Goal: Find specific fact: Find specific fact

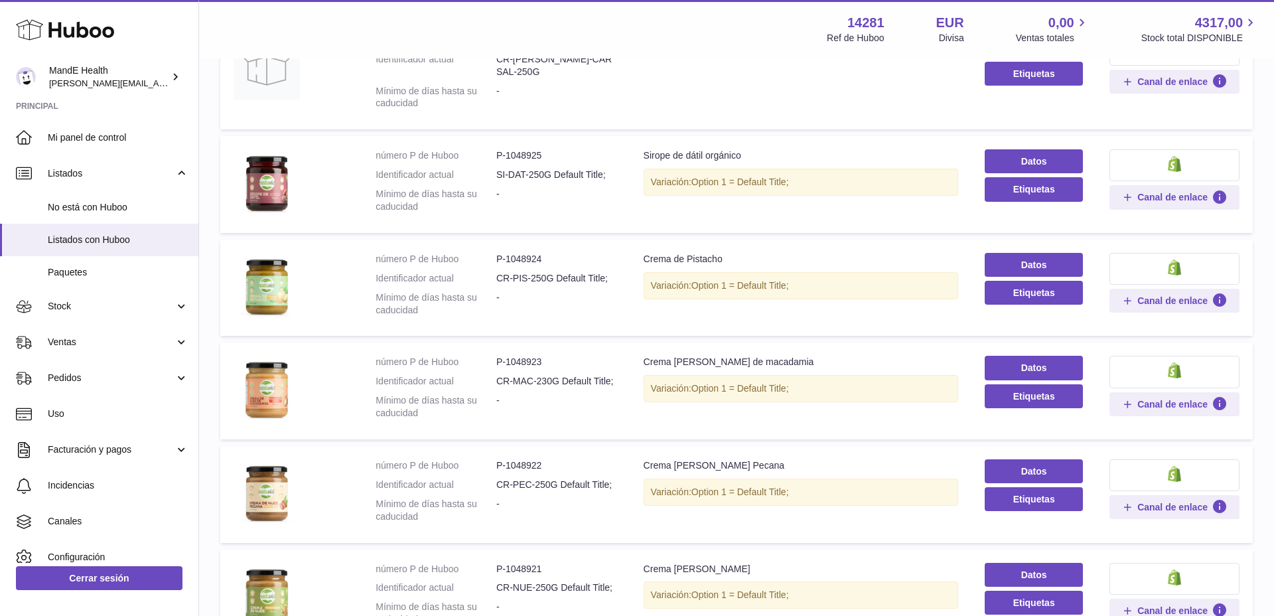
scroll to position [789, 0]
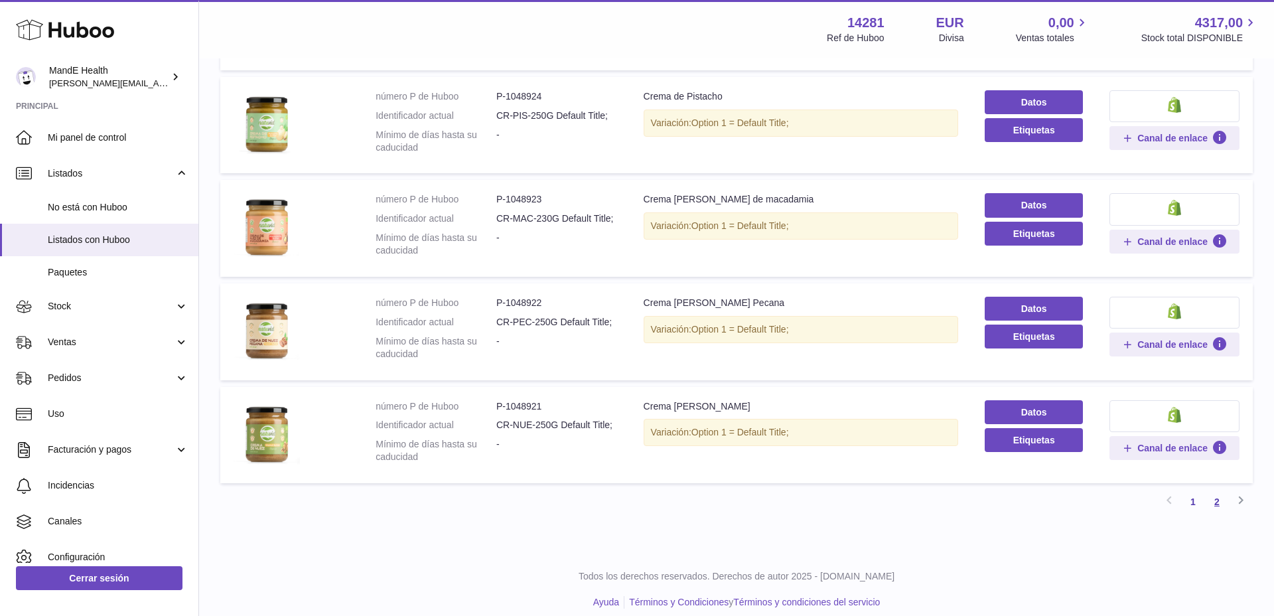
click at [1217, 491] on link "2" at bounding box center [1217, 502] width 24 height 24
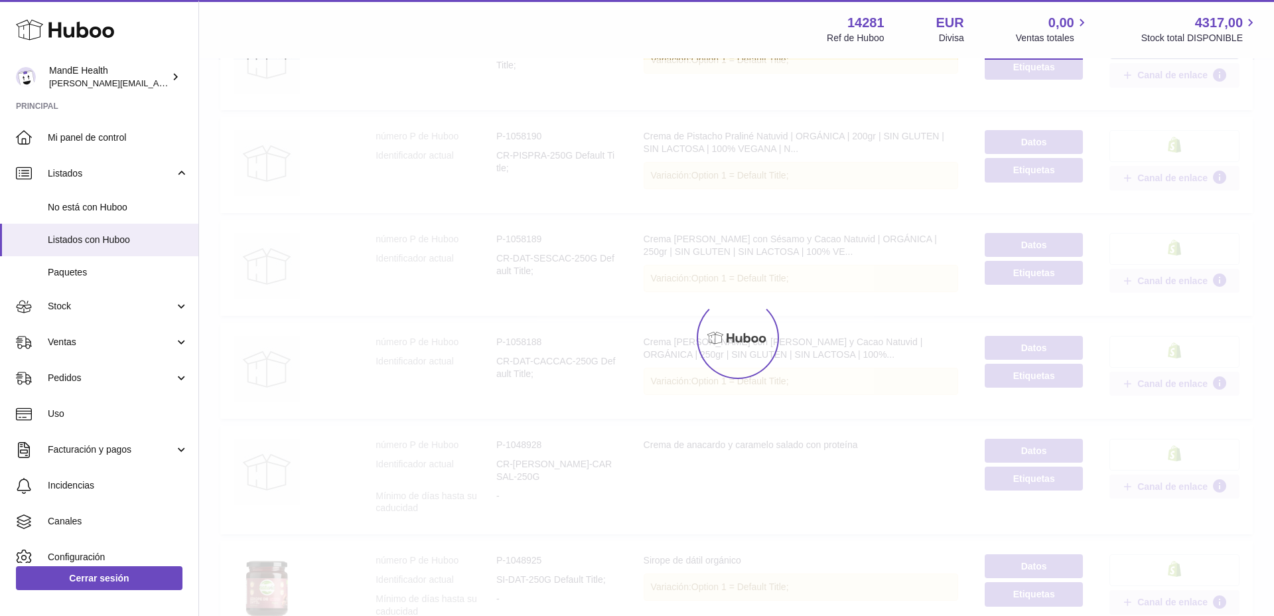
scroll to position [60, 0]
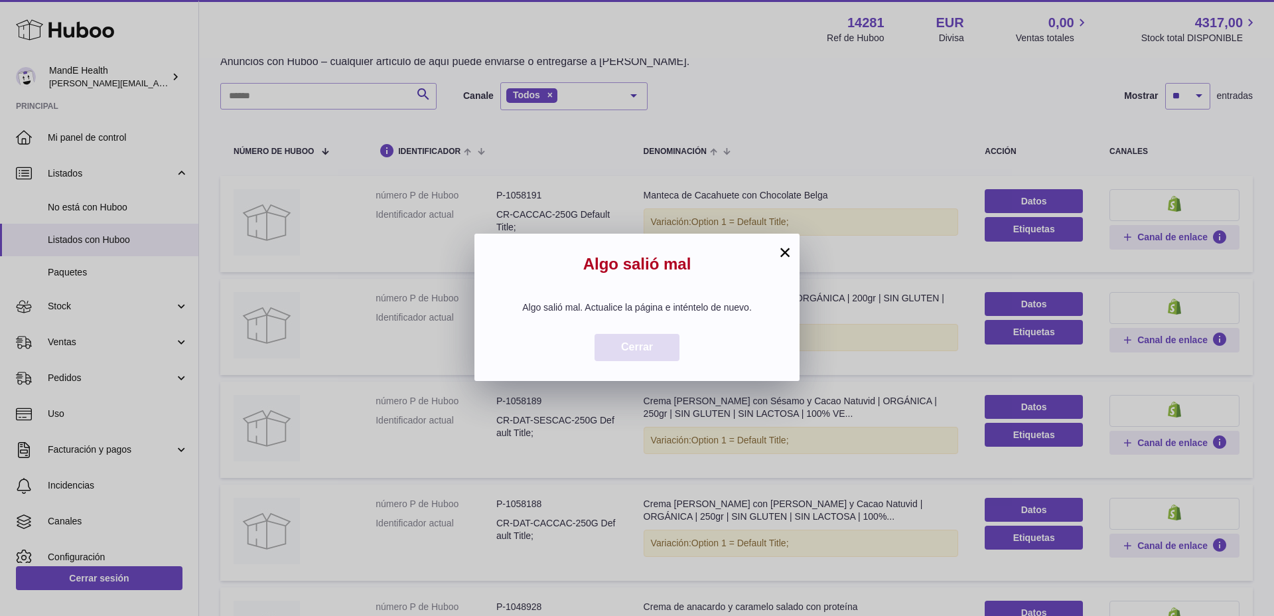
click at [651, 347] on span "Cerrar" at bounding box center [637, 346] width 32 height 11
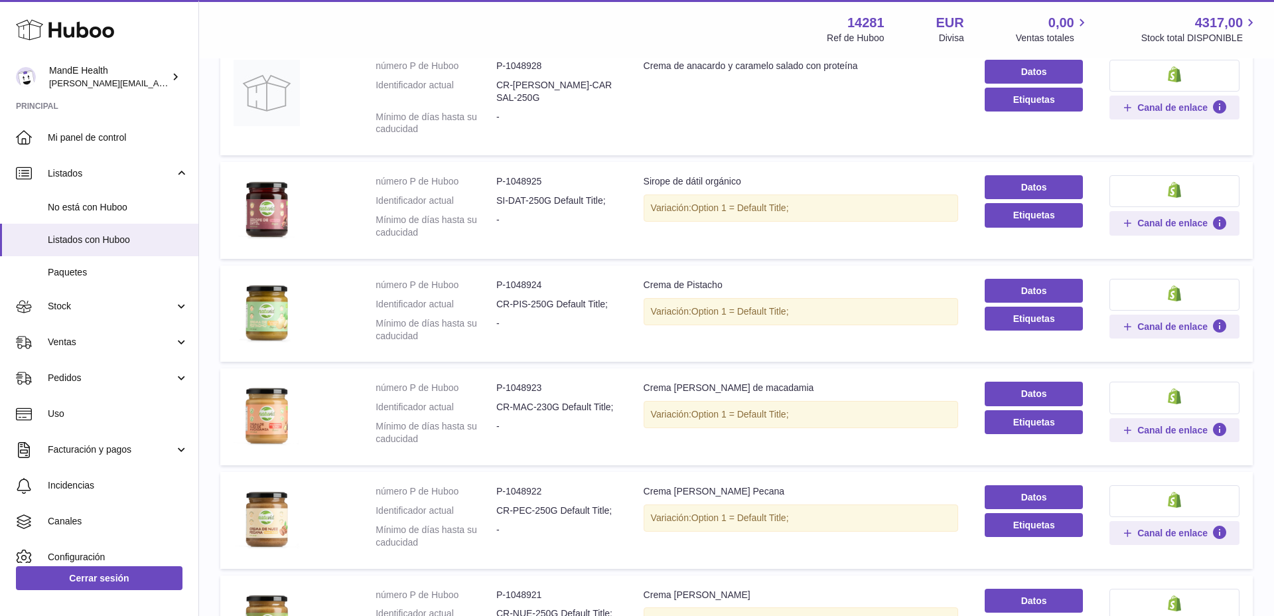
scroll to position [789, 0]
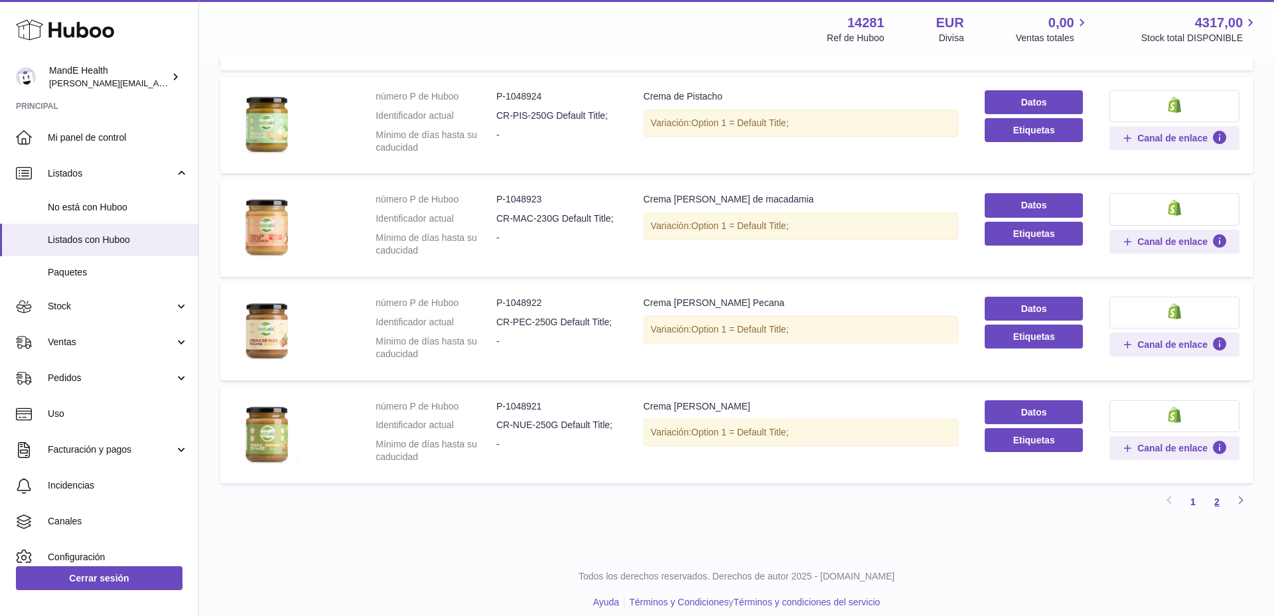
click at [1215, 490] on link "2" at bounding box center [1217, 502] width 24 height 24
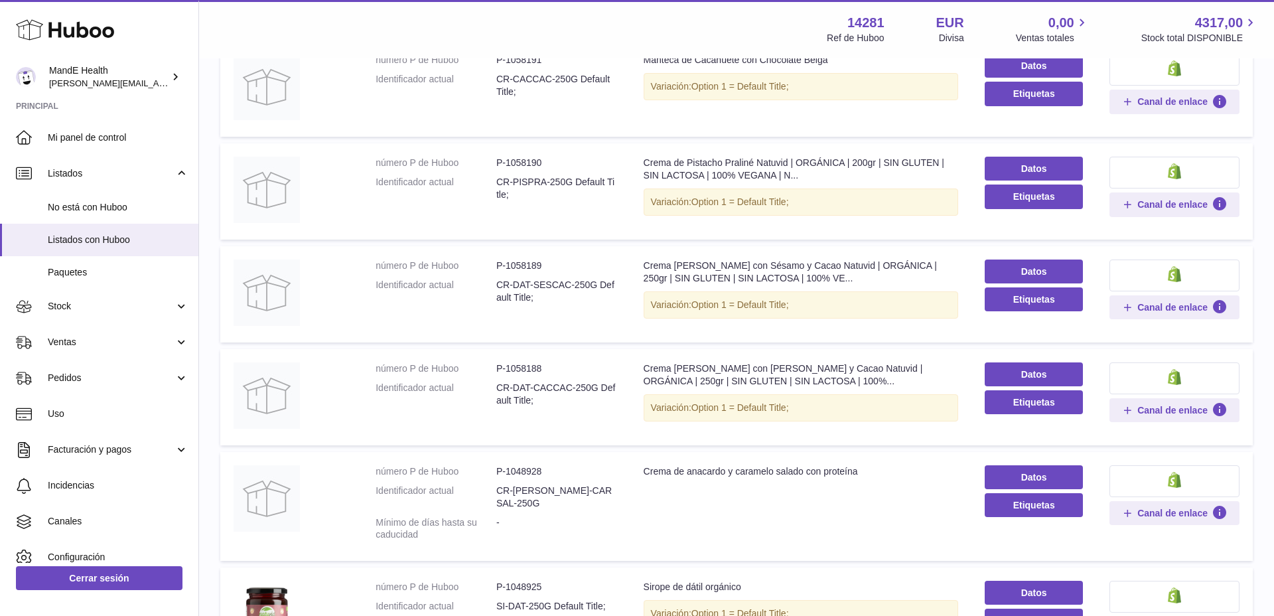
scroll to position [0, 0]
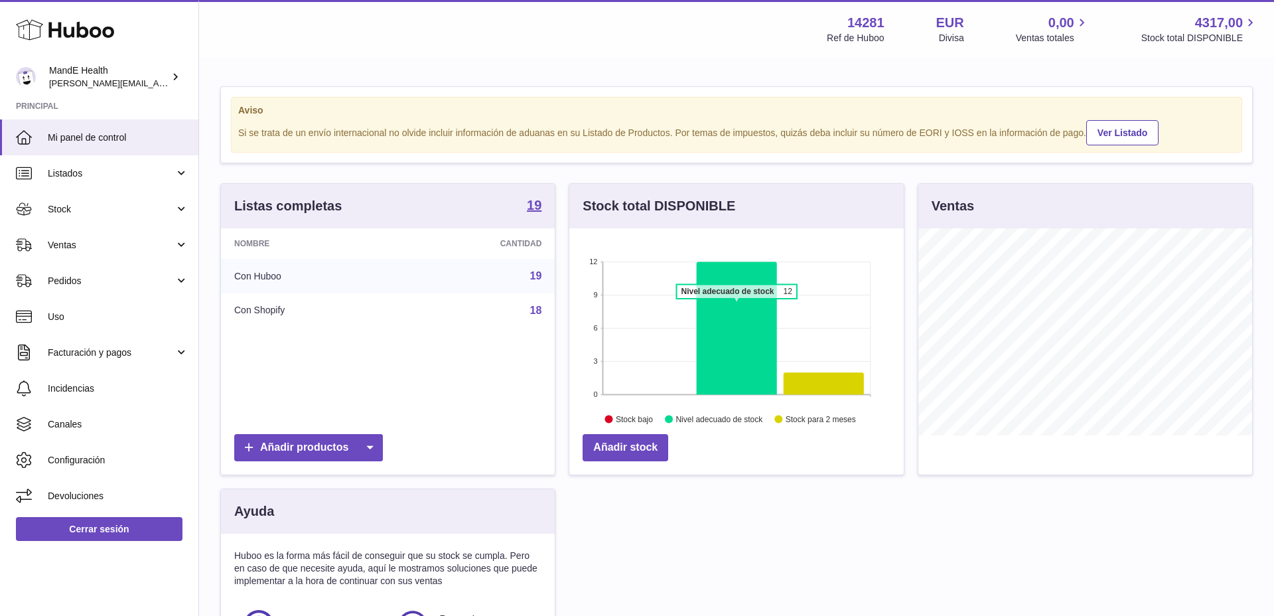
scroll to position [207, 334]
click at [82, 178] on span "Listados" at bounding box center [111, 173] width 127 height 13
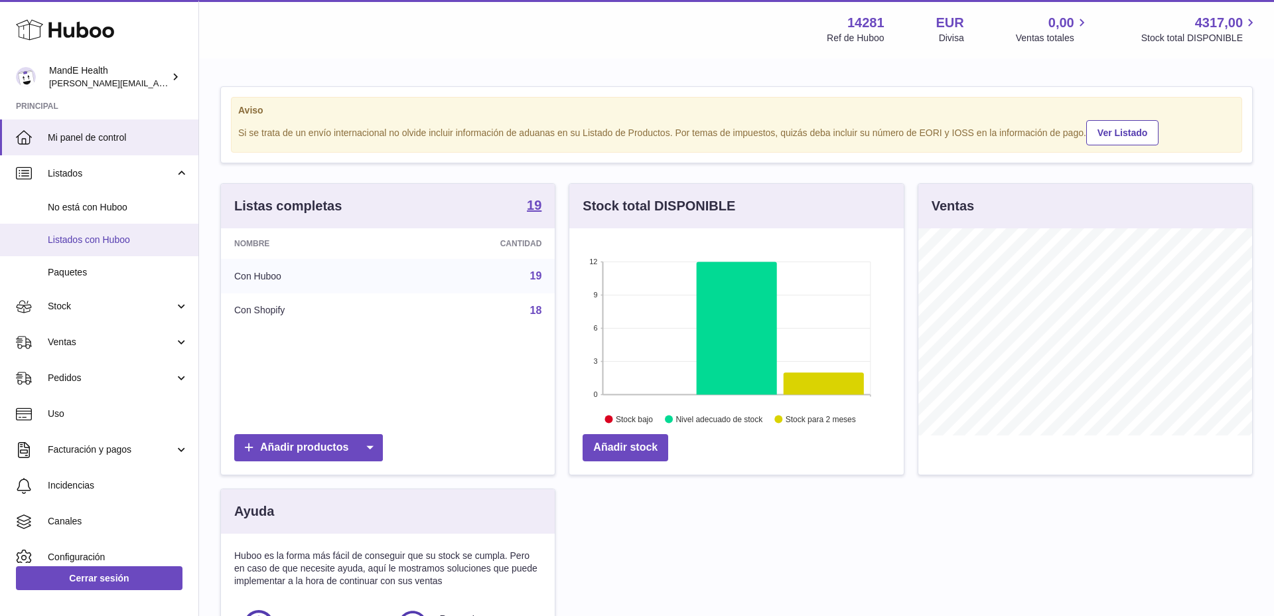
click at [79, 235] on span "Listados con Huboo" at bounding box center [118, 240] width 141 height 13
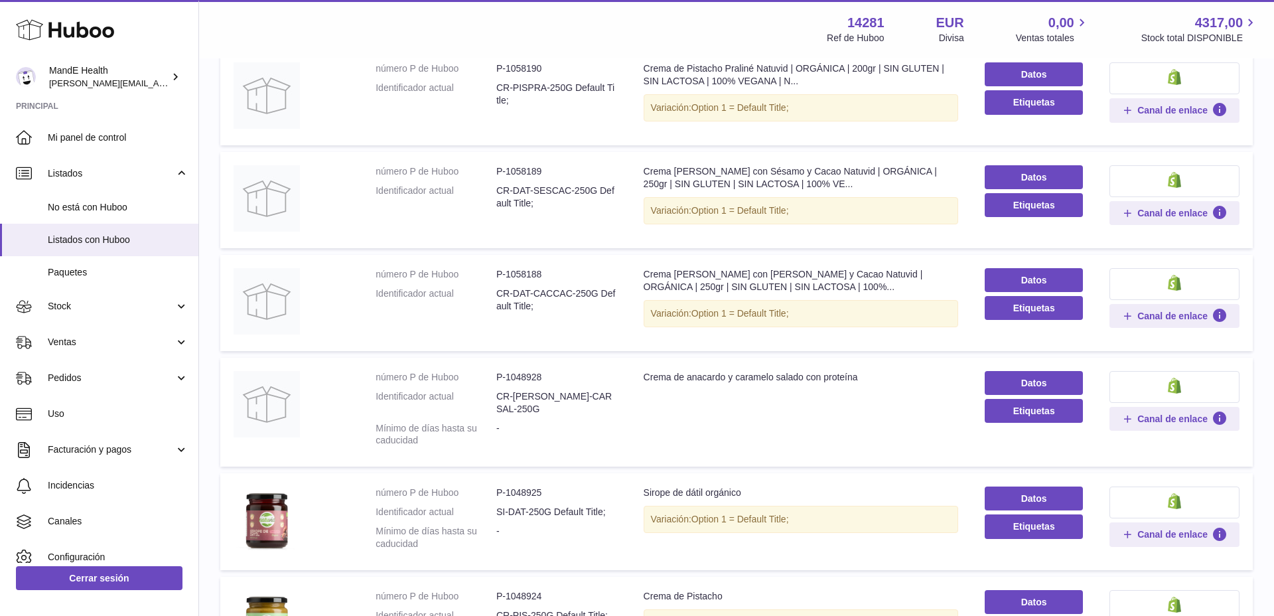
scroll to position [789, 0]
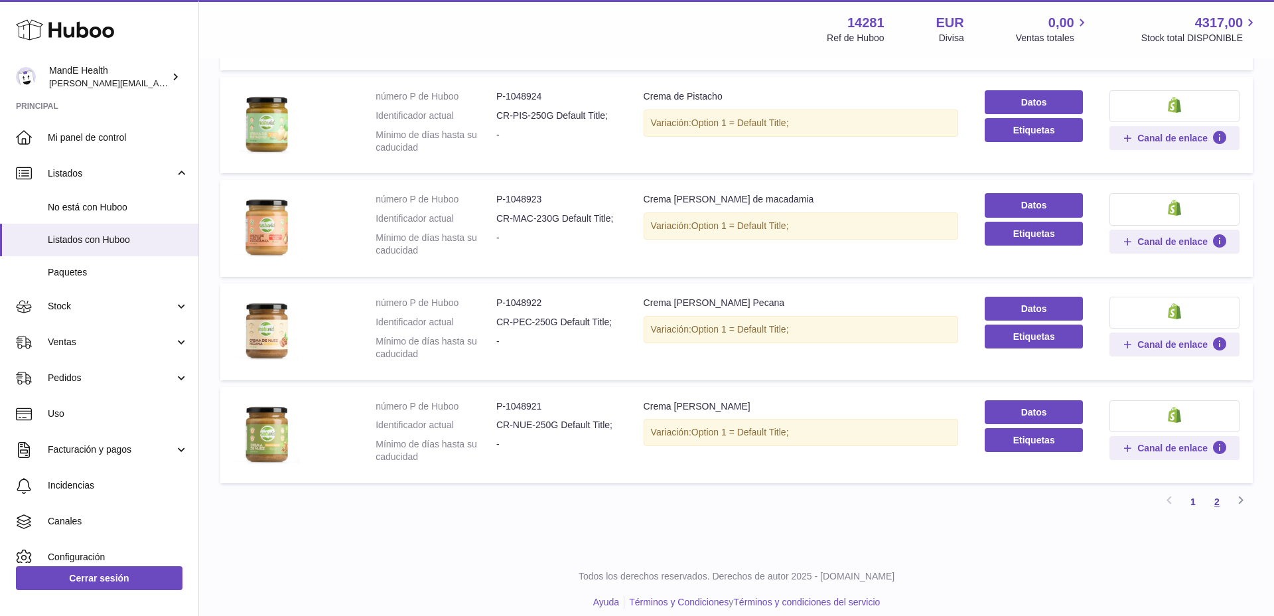
click at [1213, 492] on link "2" at bounding box center [1217, 502] width 24 height 24
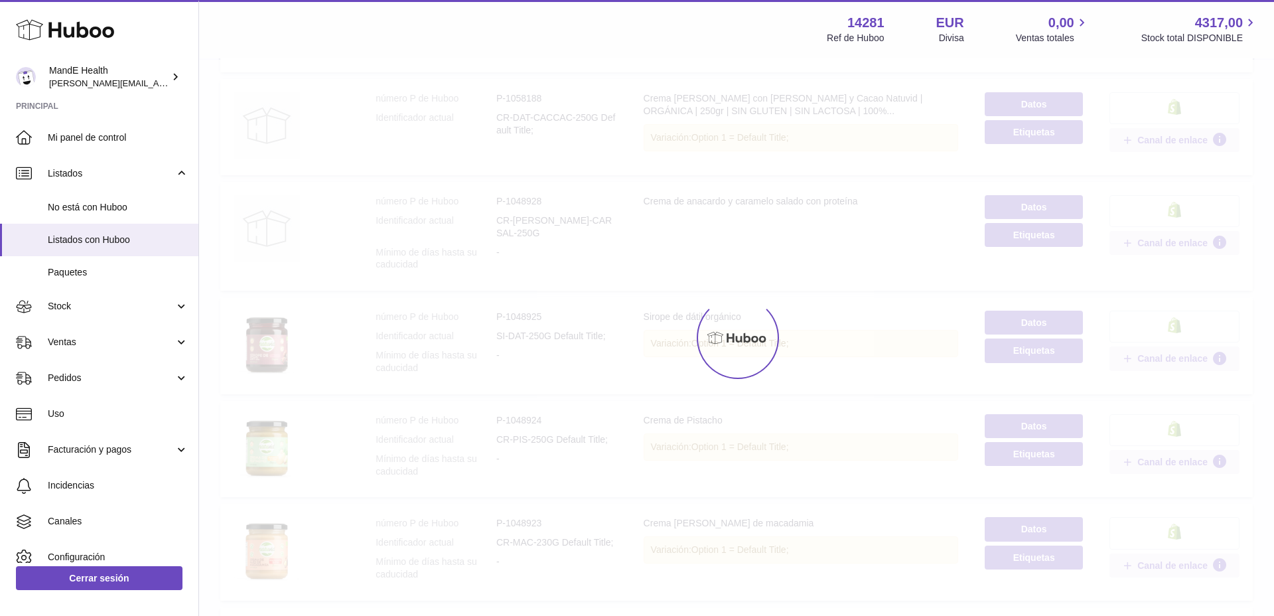
scroll to position [60, 0]
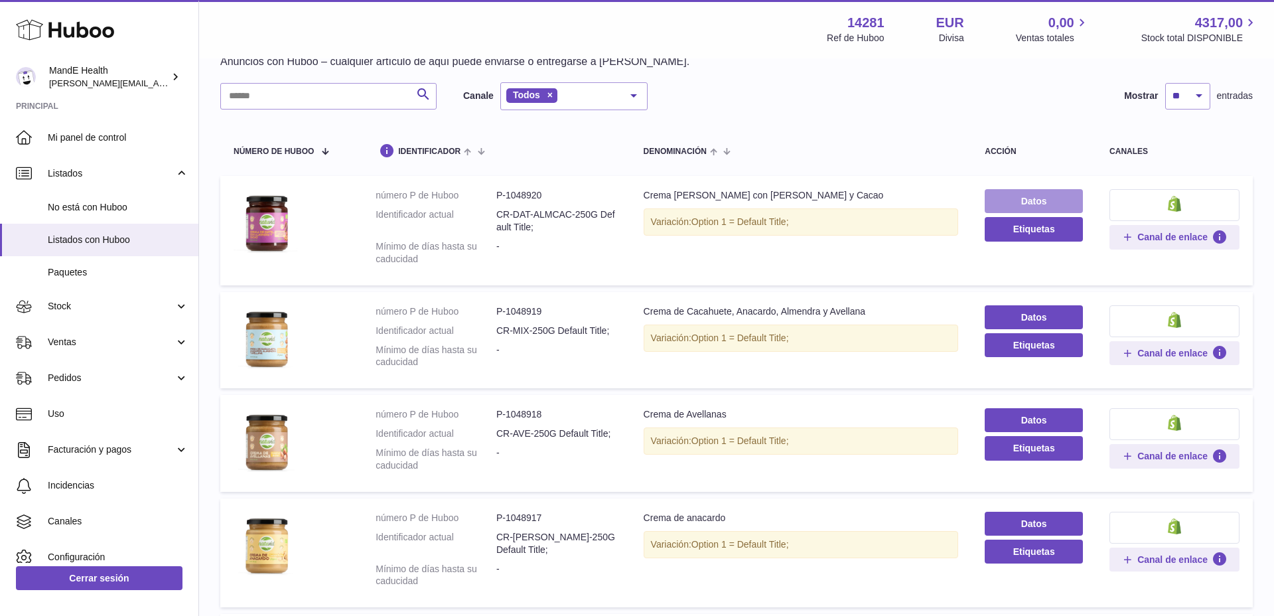
click at [1010, 201] on link "Datos" at bounding box center [1033, 201] width 98 height 24
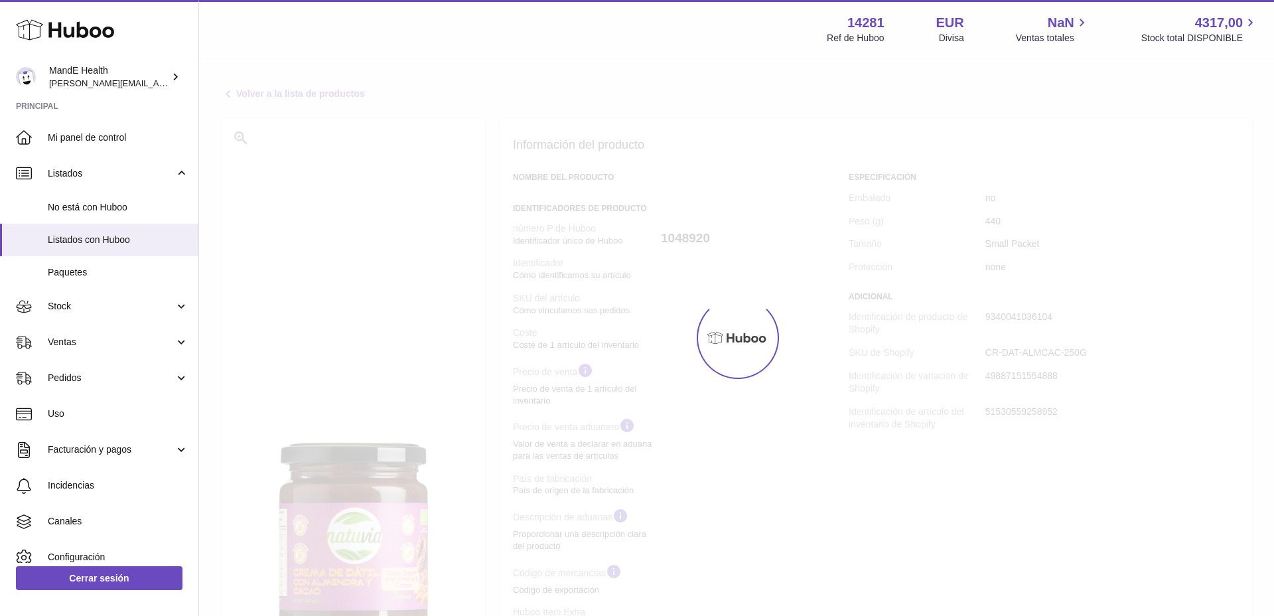
select select
select select "****"
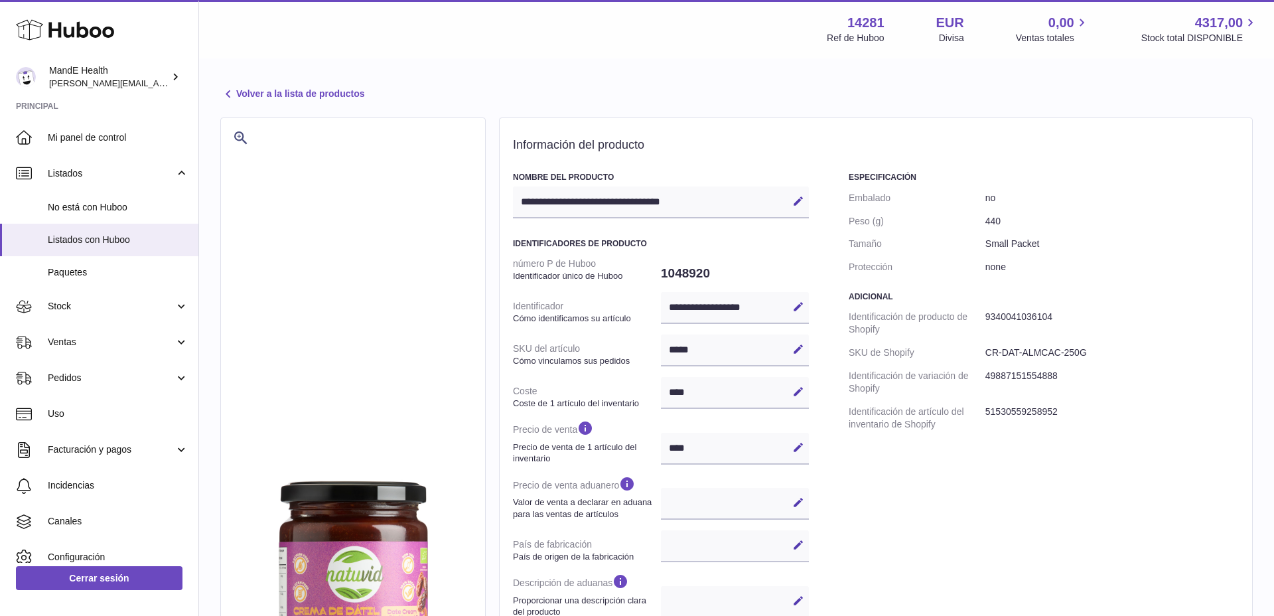
click at [228, 92] on icon at bounding box center [228, 94] width 16 height 16
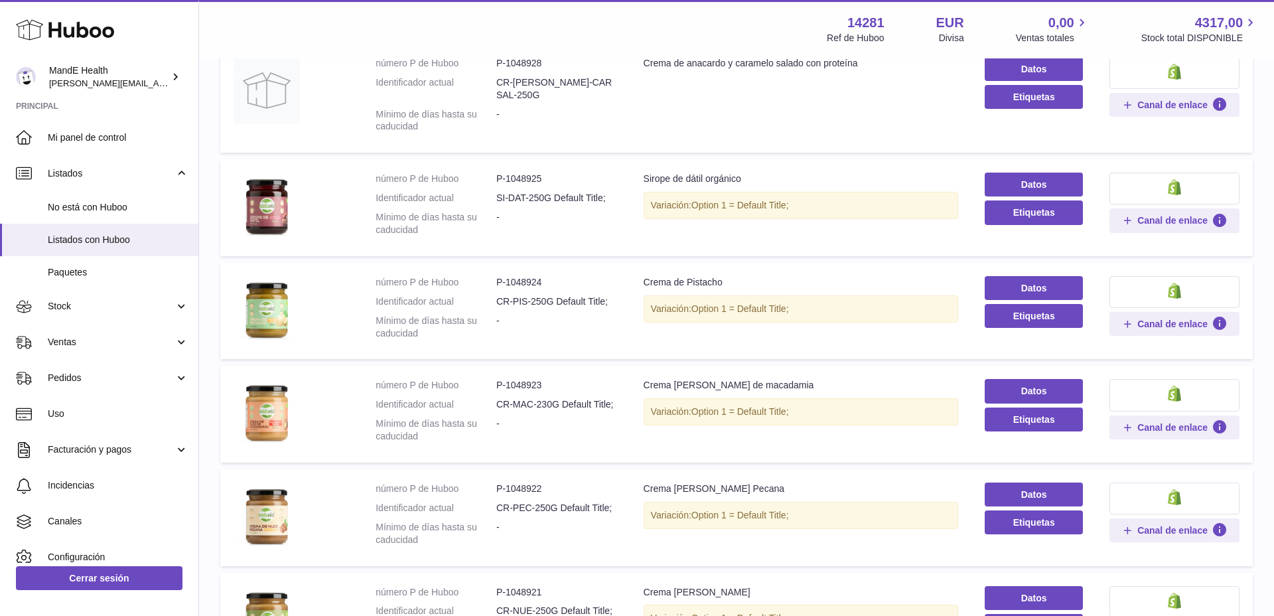
scroll to position [789, 0]
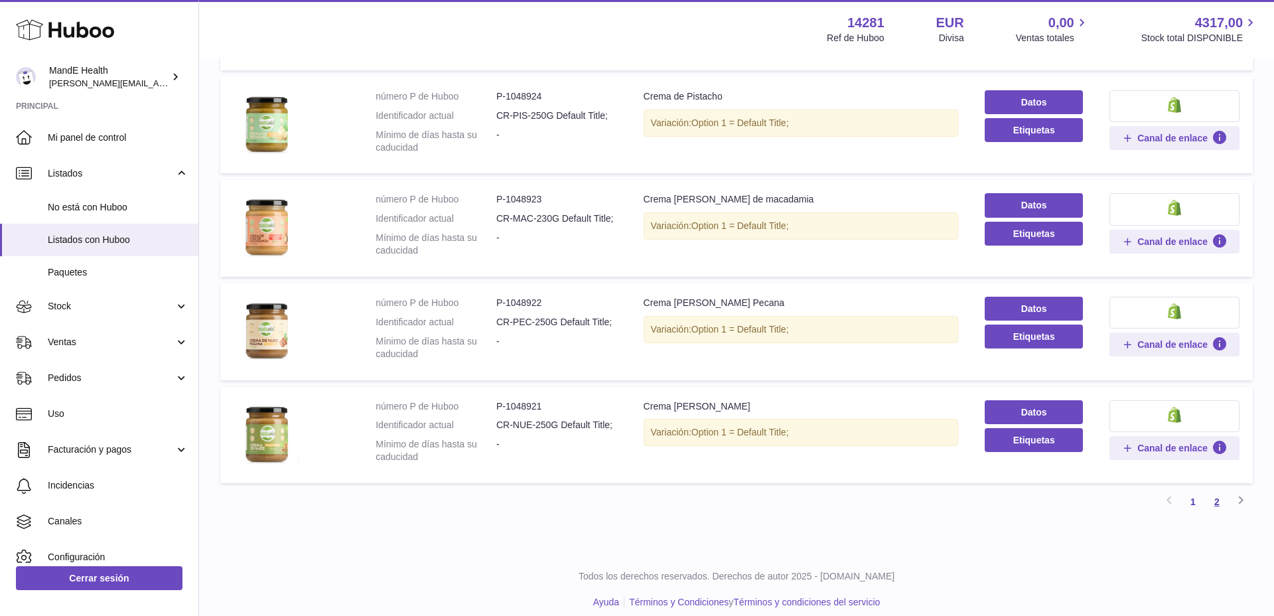
click at [1216, 491] on link "2" at bounding box center [1217, 502] width 24 height 24
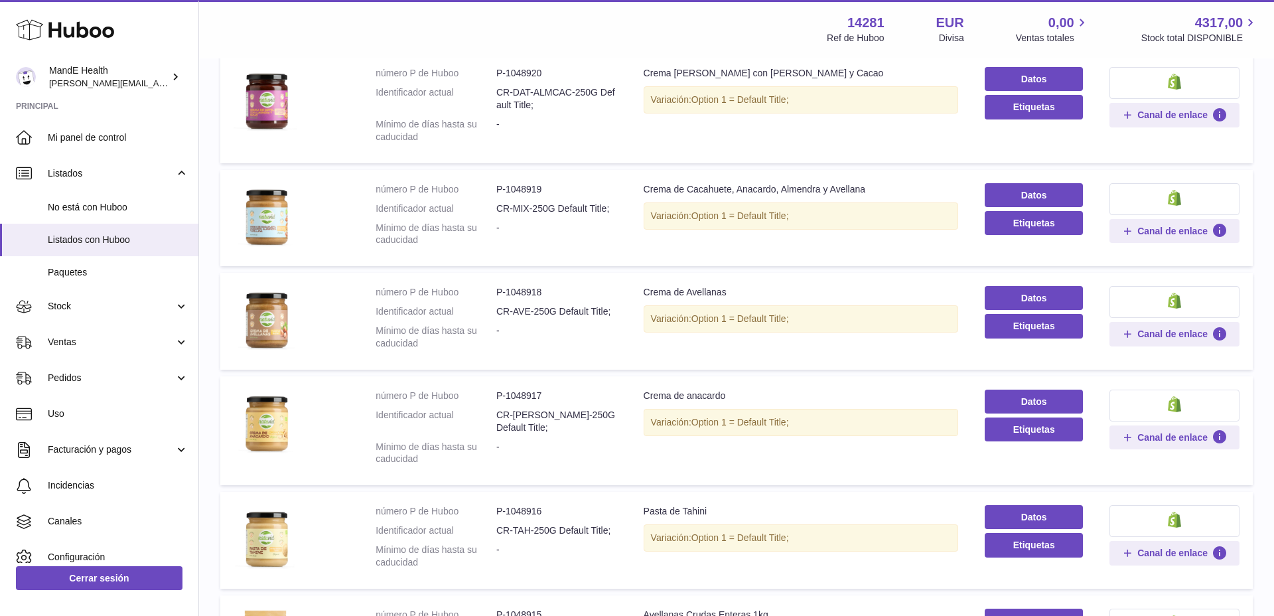
scroll to position [60, 0]
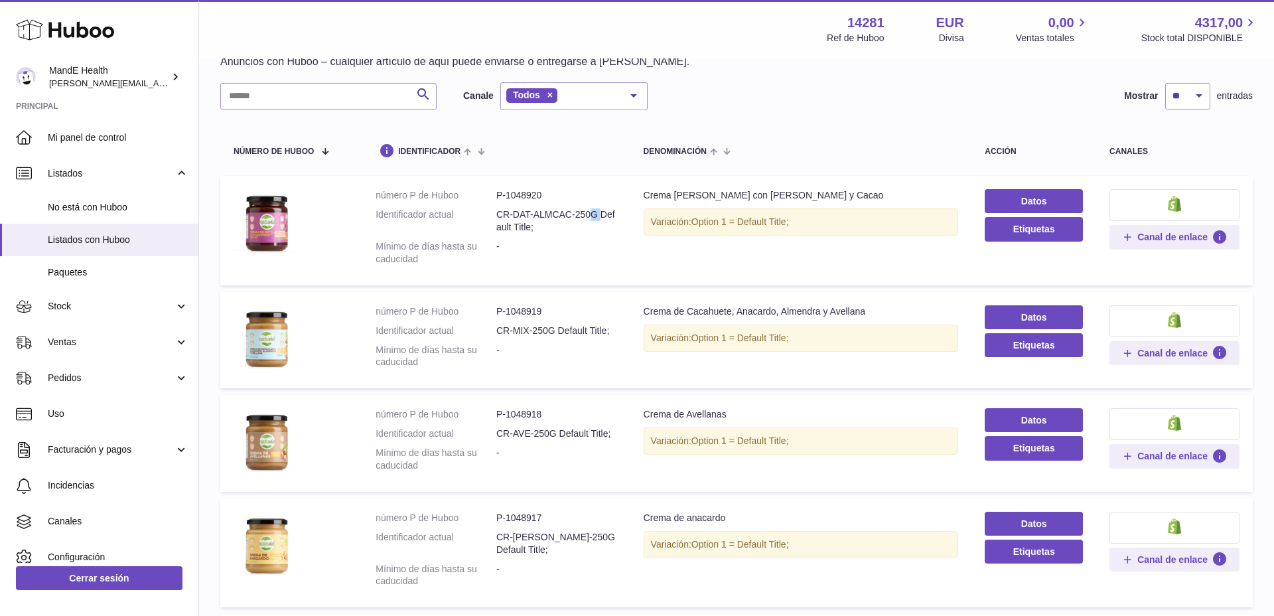
drag, startPoint x: 498, startPoint y: 212, endPoint x: 597, endPoint y: 215, distance: 99.6
click at [597, 214] on dd "CR-DAT-ALMCAC-250G Default Title;" at bounding box center [556, 220] width 121 height 25
copy dd "CR-DAT-ALMCAC-250G"
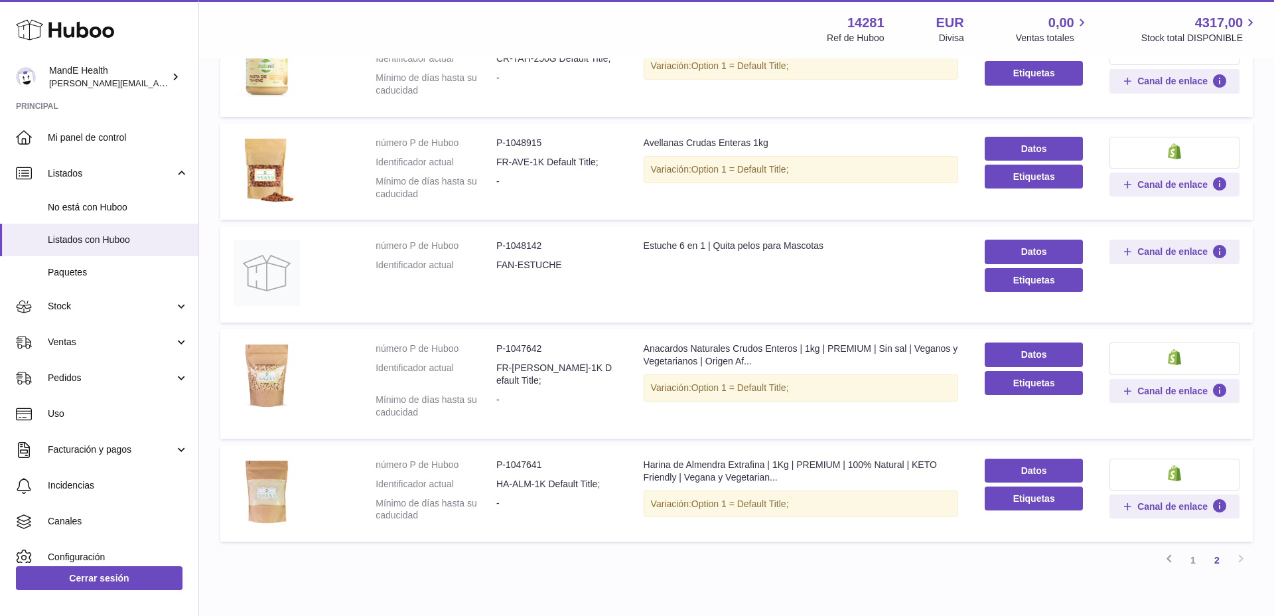
scroll to position [699, 0]
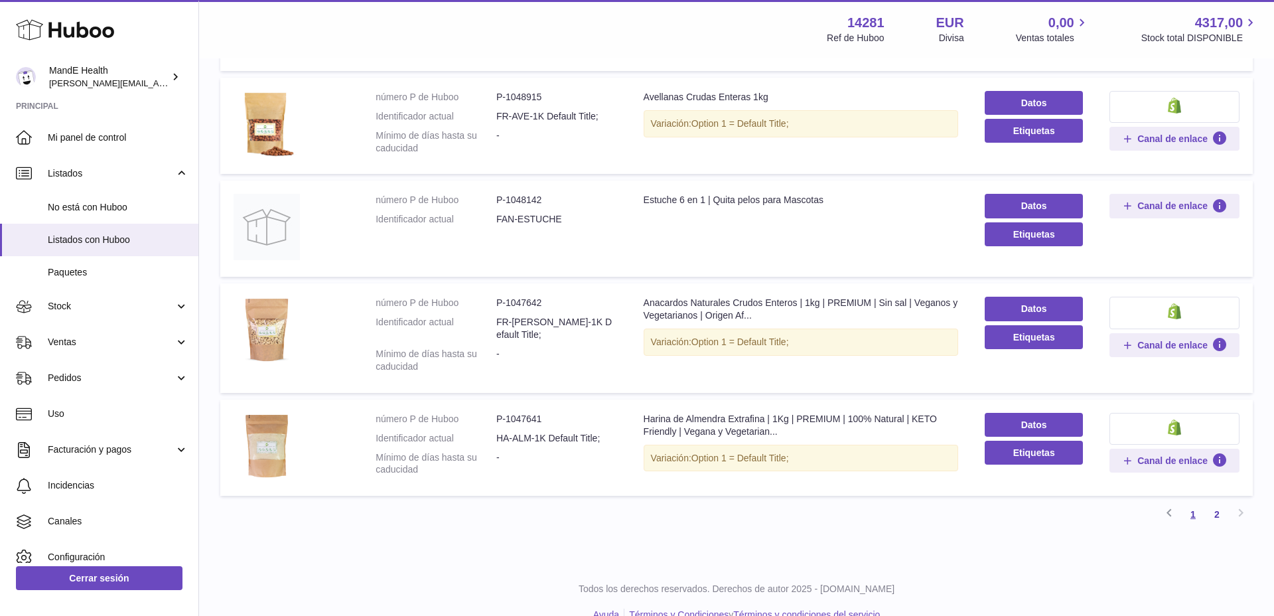
click at [1198, 502] on link "1" at bounding box center [1193, 514] width 24 height 24
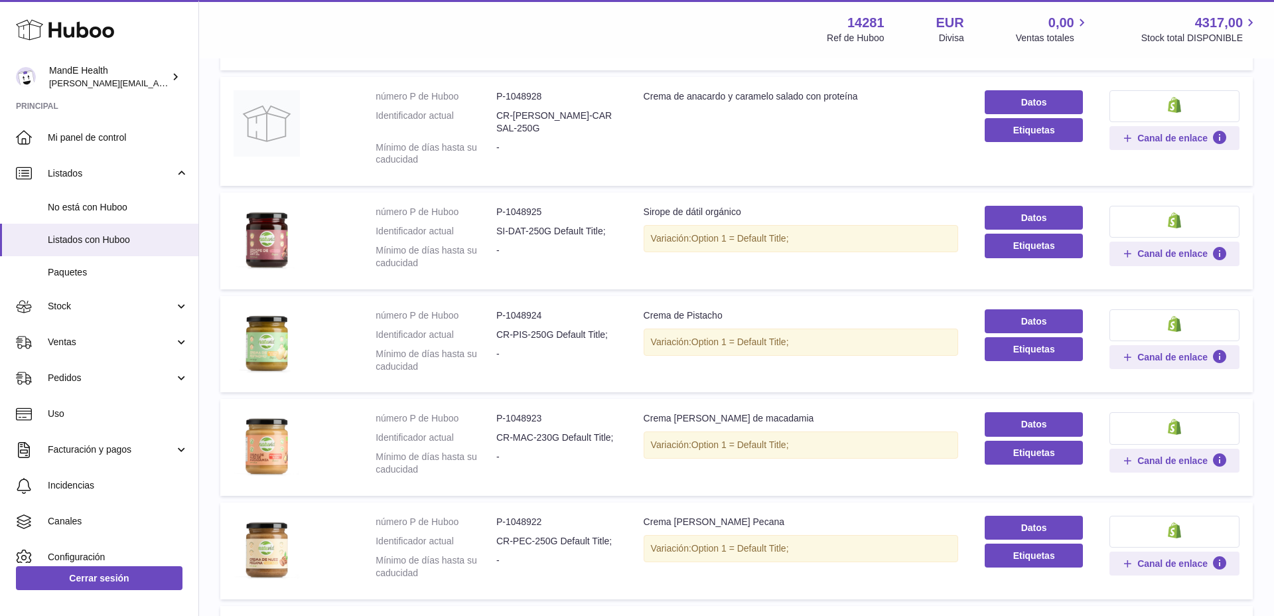
scroll to position [576, 0]
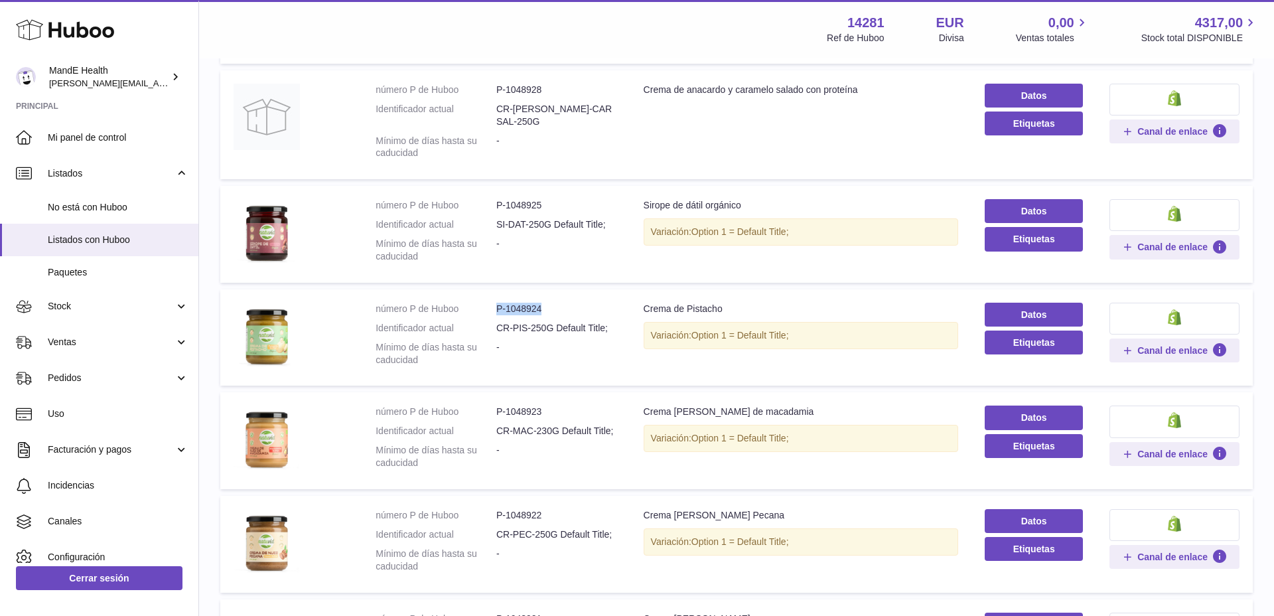
drag, startPoint x: 494, startPoint y: 297, endPoint x: 520, endPoint y: 315, distance: 31.8
click at [548, 302] on dl "número P de Huboo P-1048924 Identificador actual CR-PIS-250G Default Title; Mín…" at bounding box center [495, 337] width 241 height 70
click at [511, 322] on dd "CR-PIS-250G Default Title;" at bounding box center [556, 328] width 121 height 13
drag, startPoint x: 495, startPoint y: 319, endPoint x: 551, endPoint y: 314, distance: 55.9
click at [551, 314] on dl "número P de Huboo P-1048924 Identificador actual CR-PIS-250G Default Title; Mín…" at bounding box center [495, 337] width 241 height 70
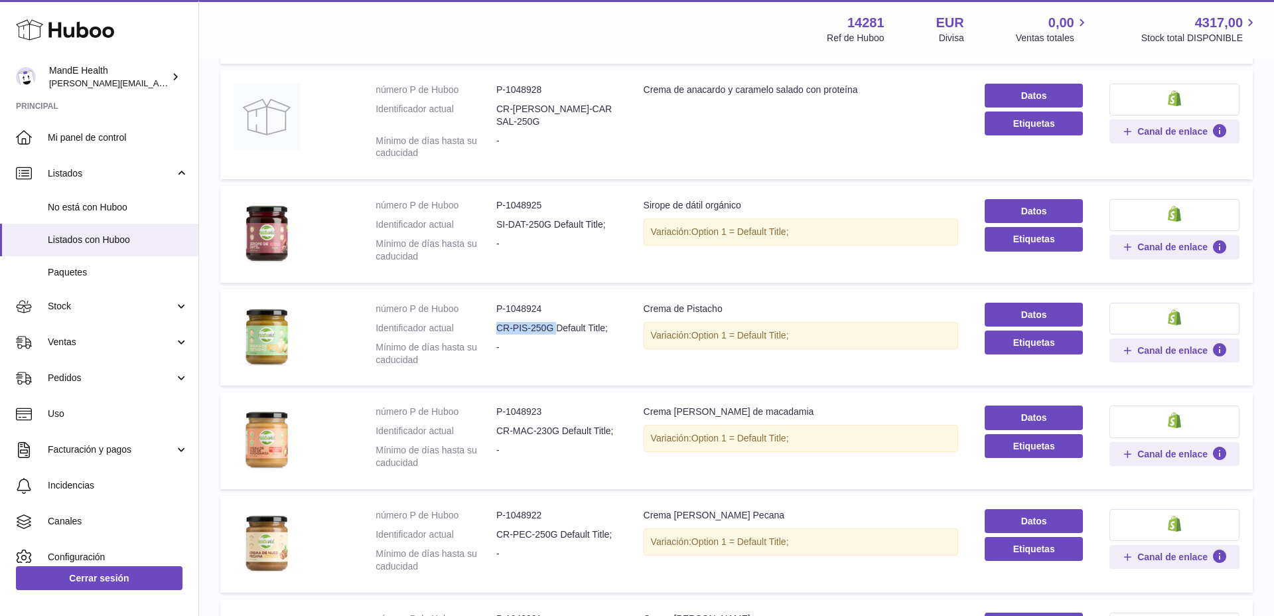
copy dl "CR-PIS-250G"
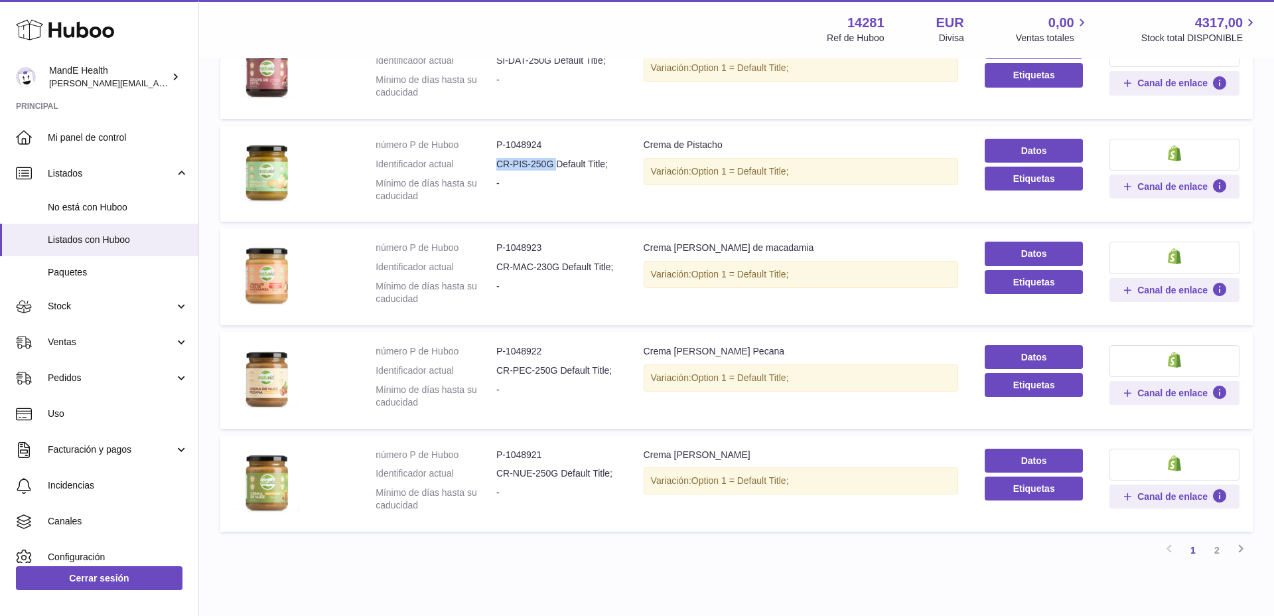
scroll to position [789, 0]
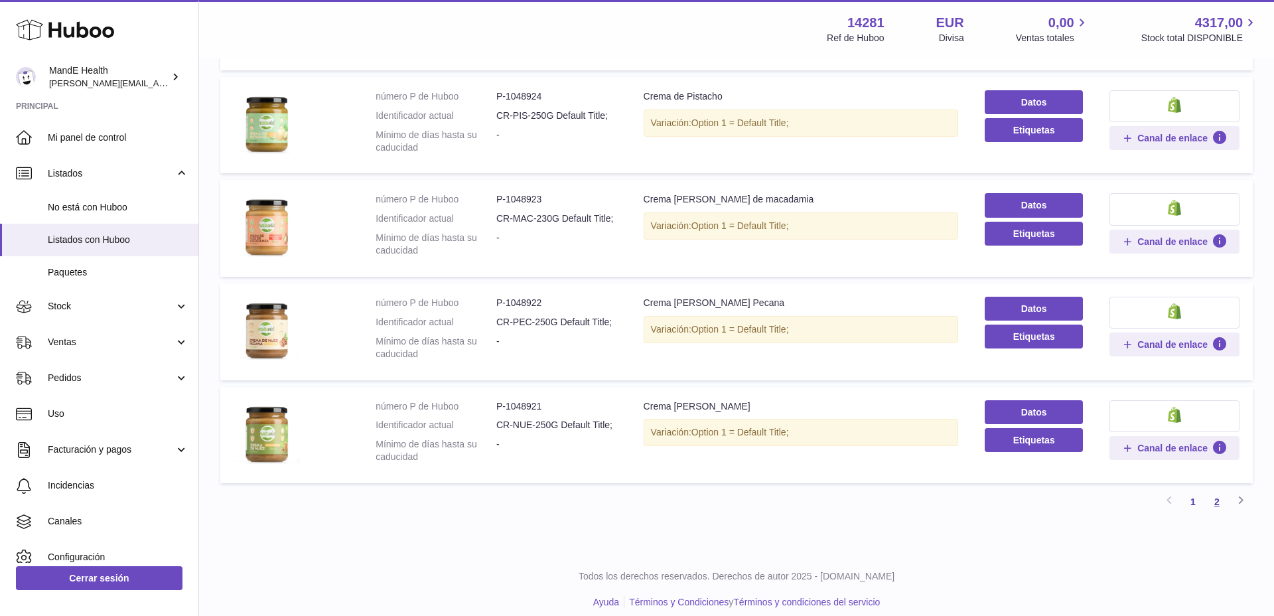
click at [1221, 493] on link "2" at bounding box center [1217, 502] width 24 height 24
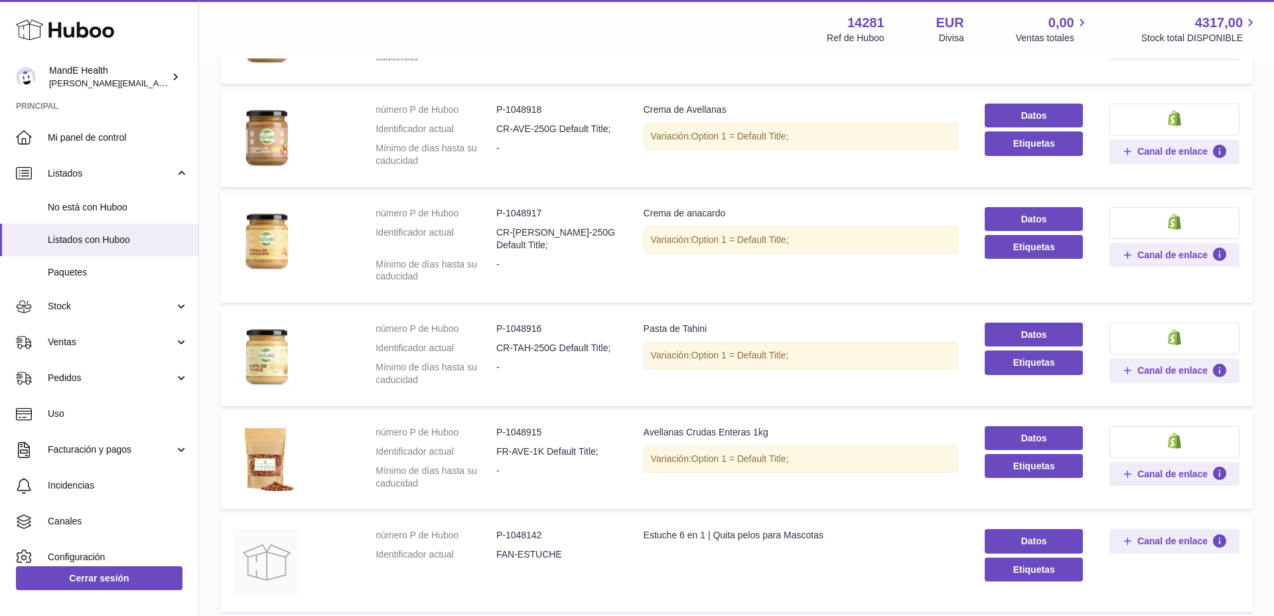
scroll to position [369, 0]
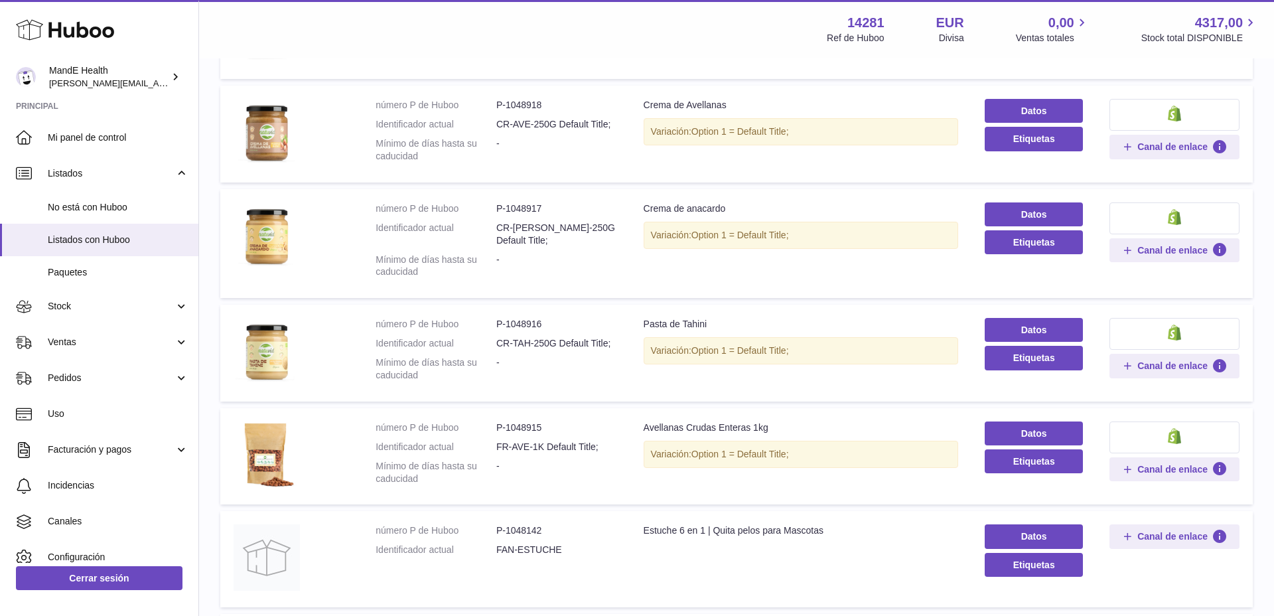
drag, startPoint x: 497, startPoint y: 330, endPoint x: 556, endPoint y: 329, distance: 59.1
click at [556, 337] on dd "CR-TAH-250G Default Title;" at bounding box center [556, 343] width 121 height 13
copy dd "CR-TAH-250G"
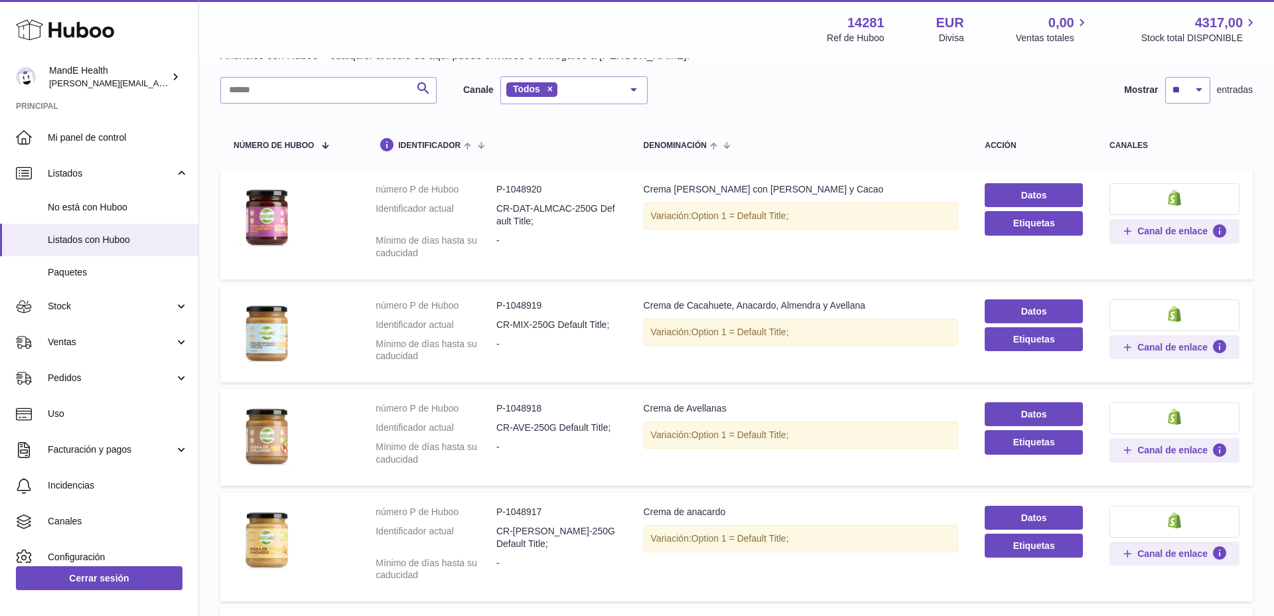
scroll to position [699, 0]
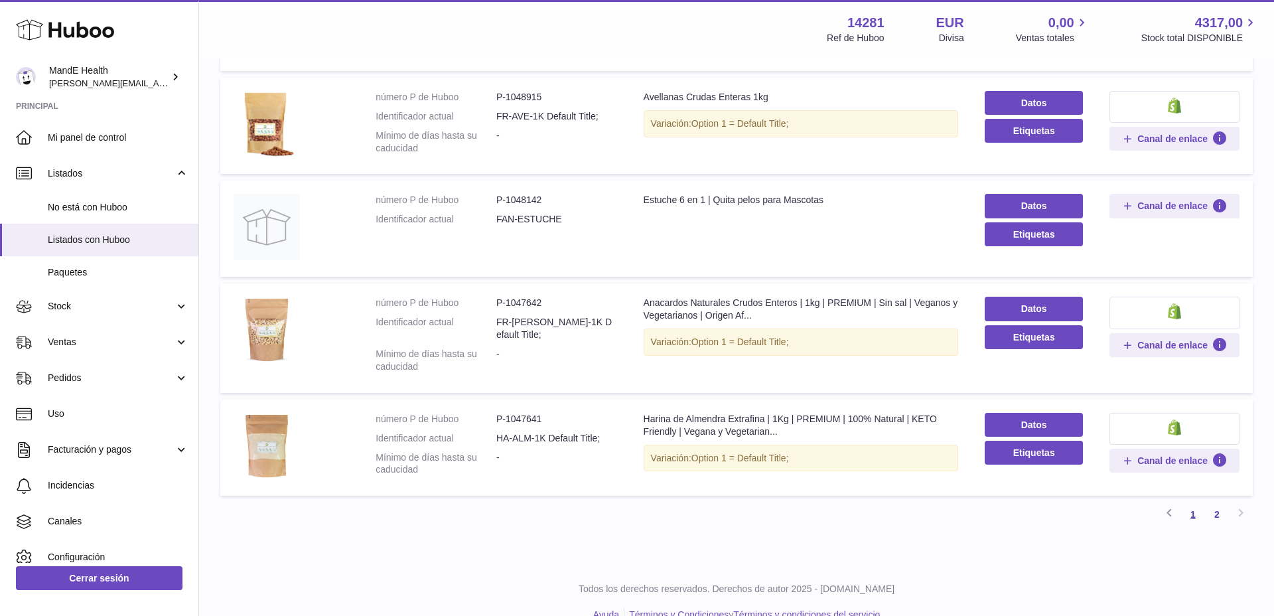
click at [1195, 502] on link "1" at bounding box center [1193, 514] width 24 height 24
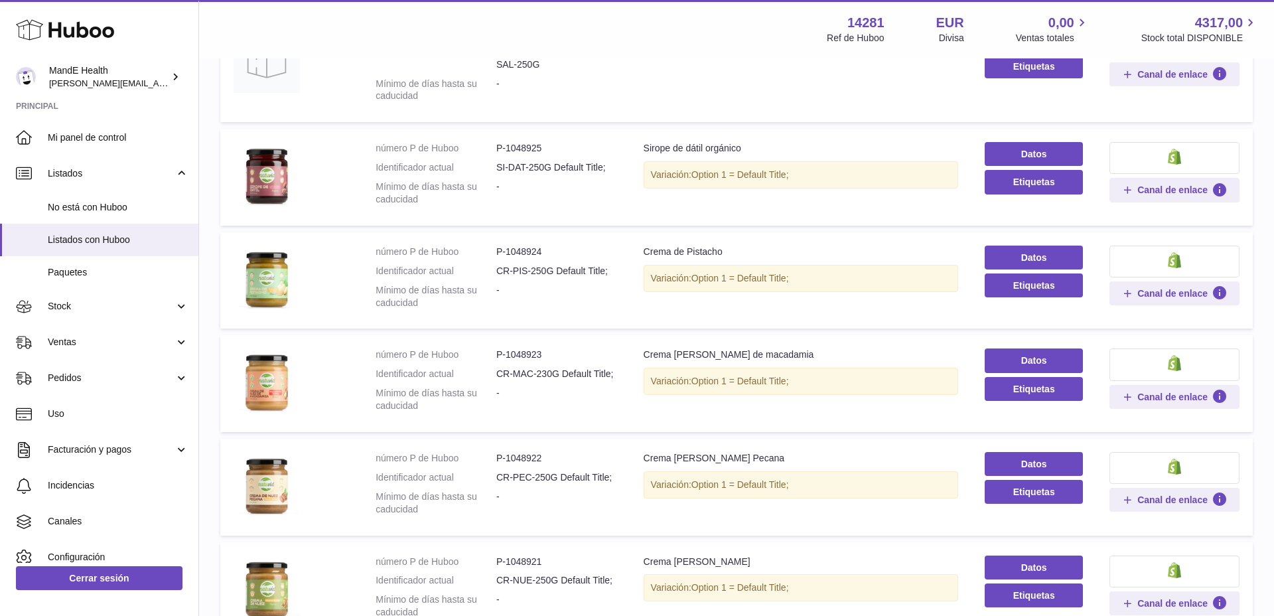
scroll to position [639, 0]
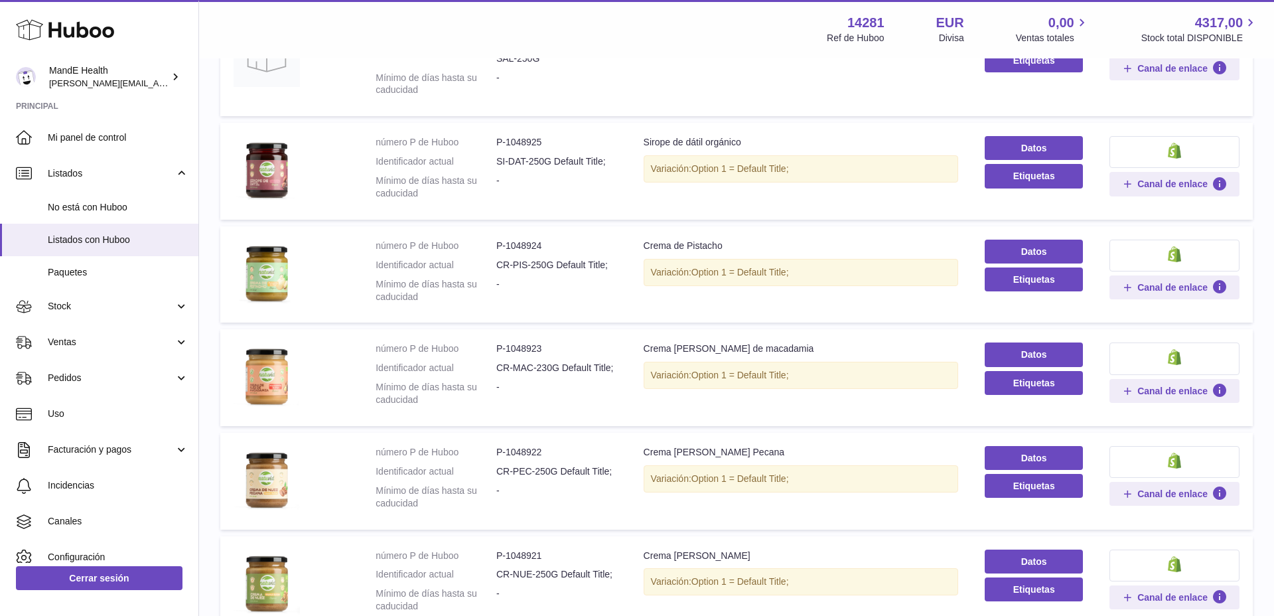
drag, startPoint x: 497, startPoint y: 145, endPoint x: 553, endPoint y: 151, distance: 56.0
click at [553, 155] on dd "SI-DAT-250G Default Title;" at bounding box center [556, 161] width 121 height 13
copy dd "SI-DAT-250G"
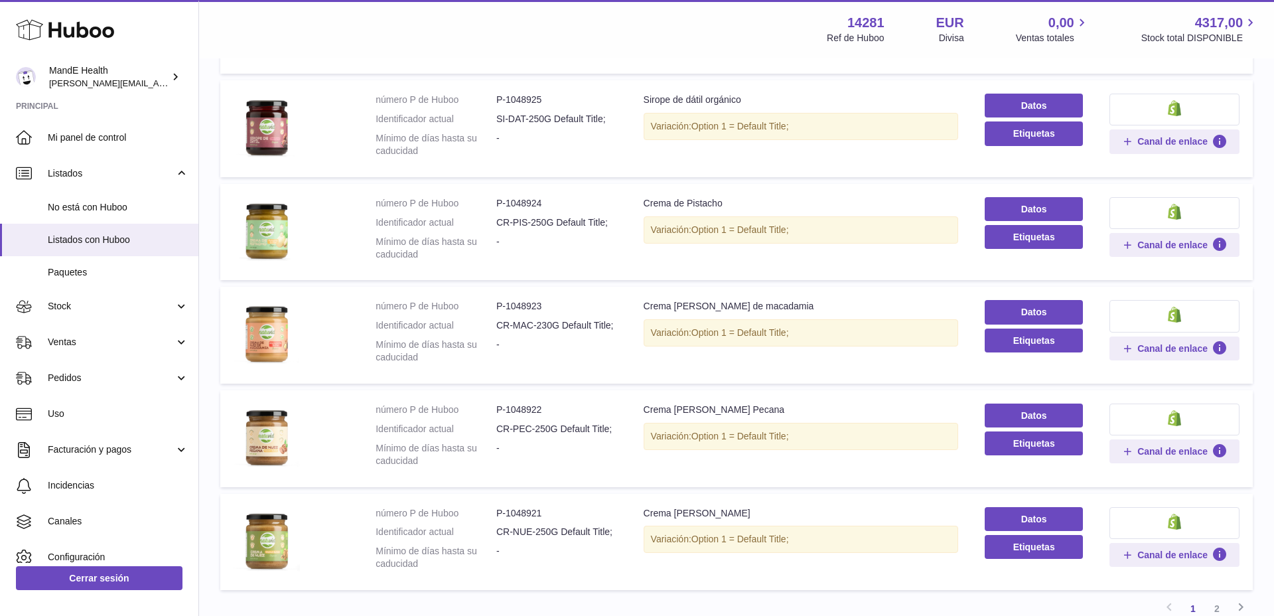
scroll to position [789, 0]
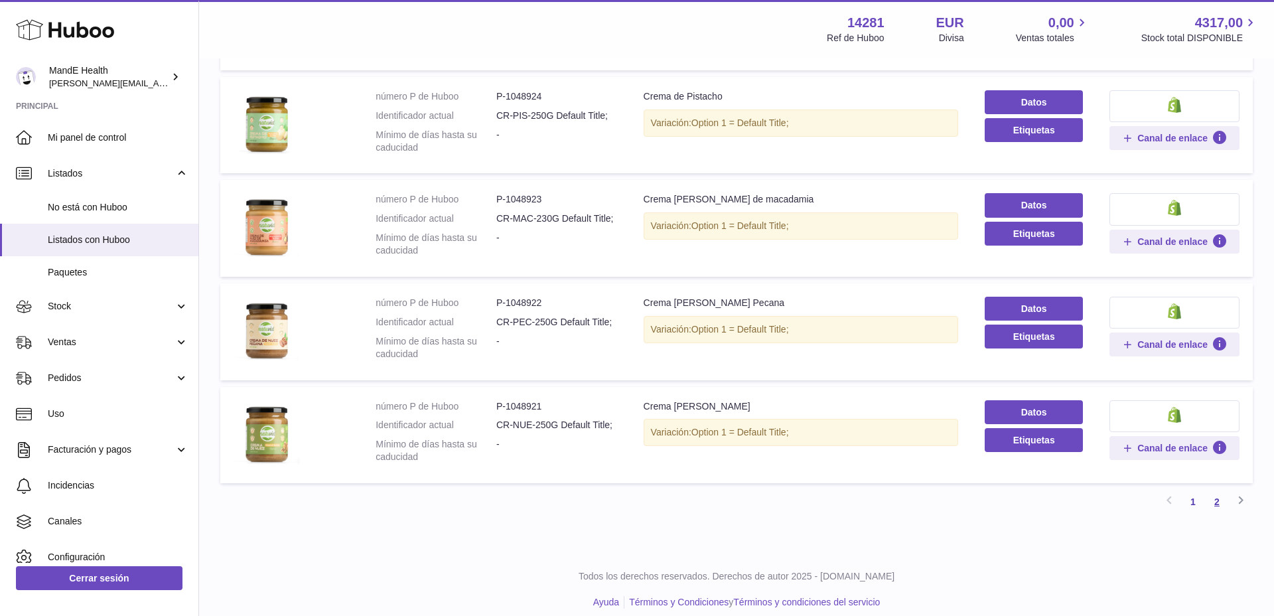
click at [1217, 490] on link "2" at bounding box center [1217, 502] width 24 height 24
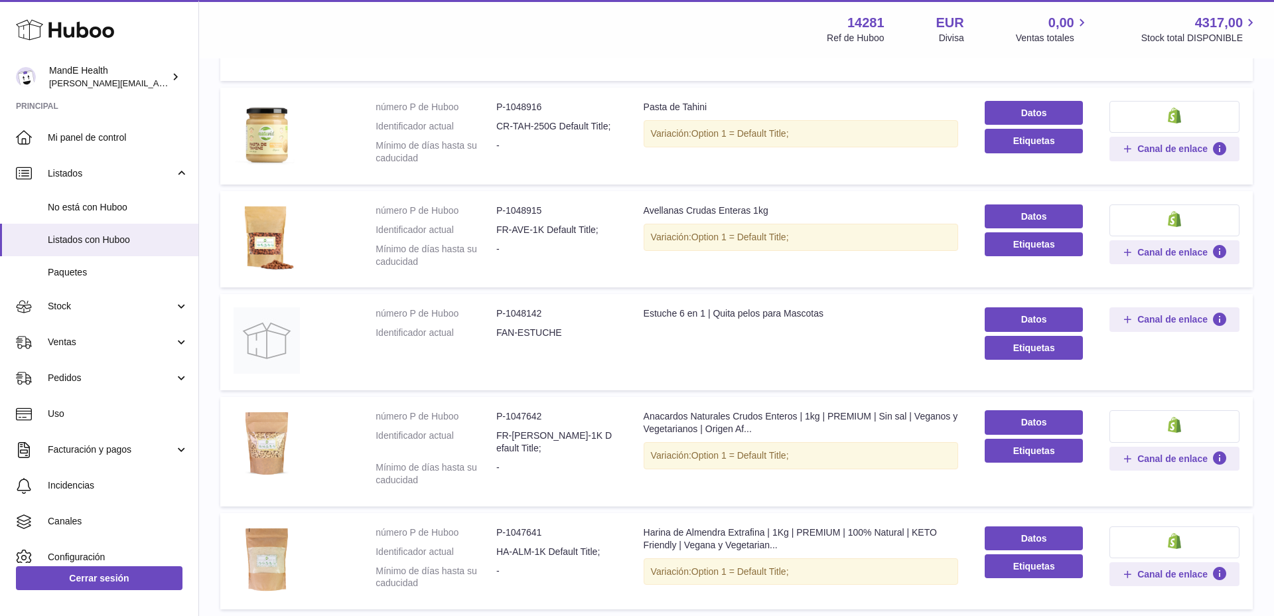
scroll to position [699, 0]
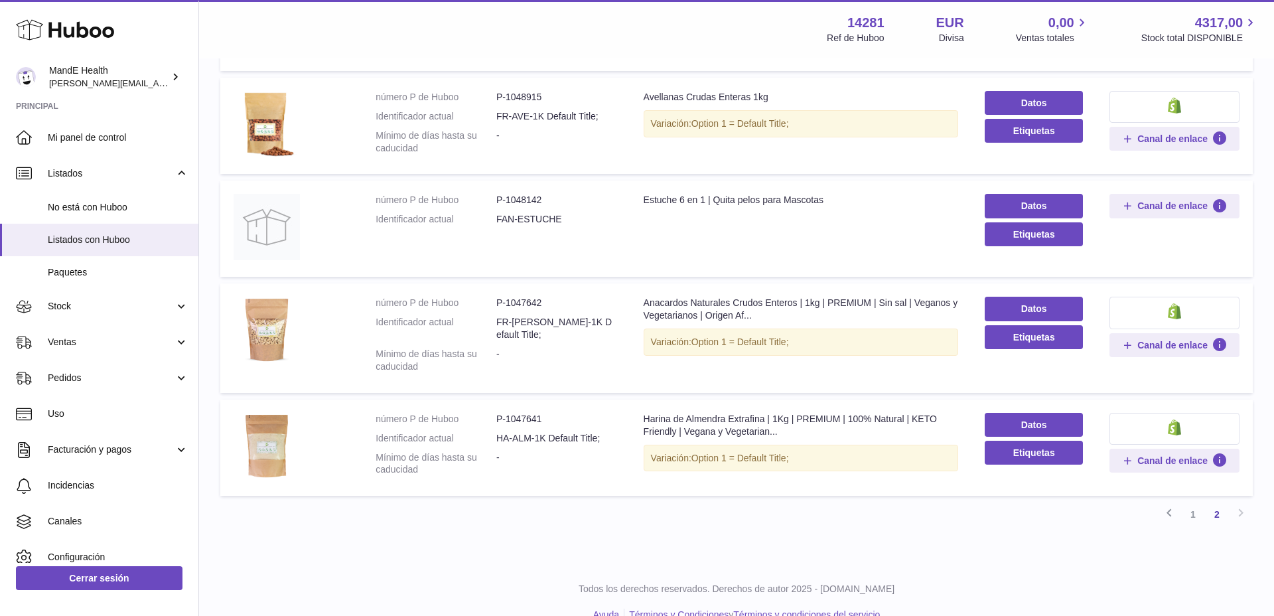
drag, startPoint x: 496, startPoint y: 412, endPoint x: 547, endPoint y: 413, distance: 51.7
click at [547, 432] on dd "HA-ALM-1K Default Title;" at bounding box center [556, 438] width 121 height 13
copy dd "HA-ALM-1K"
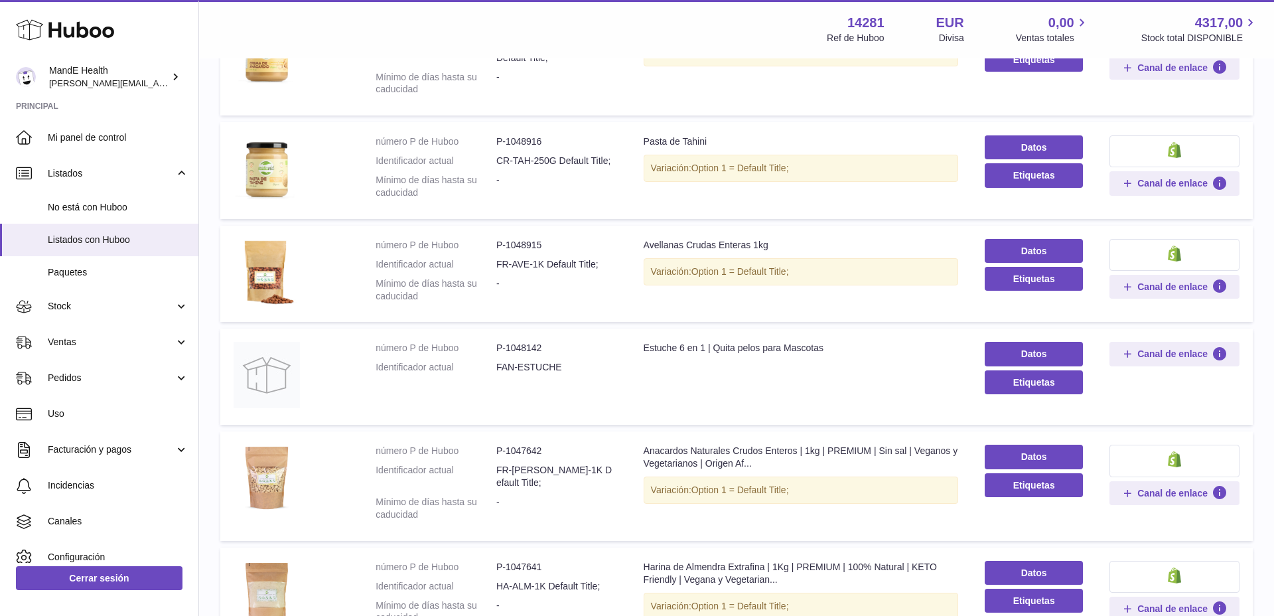
scroll to position [547, 0]
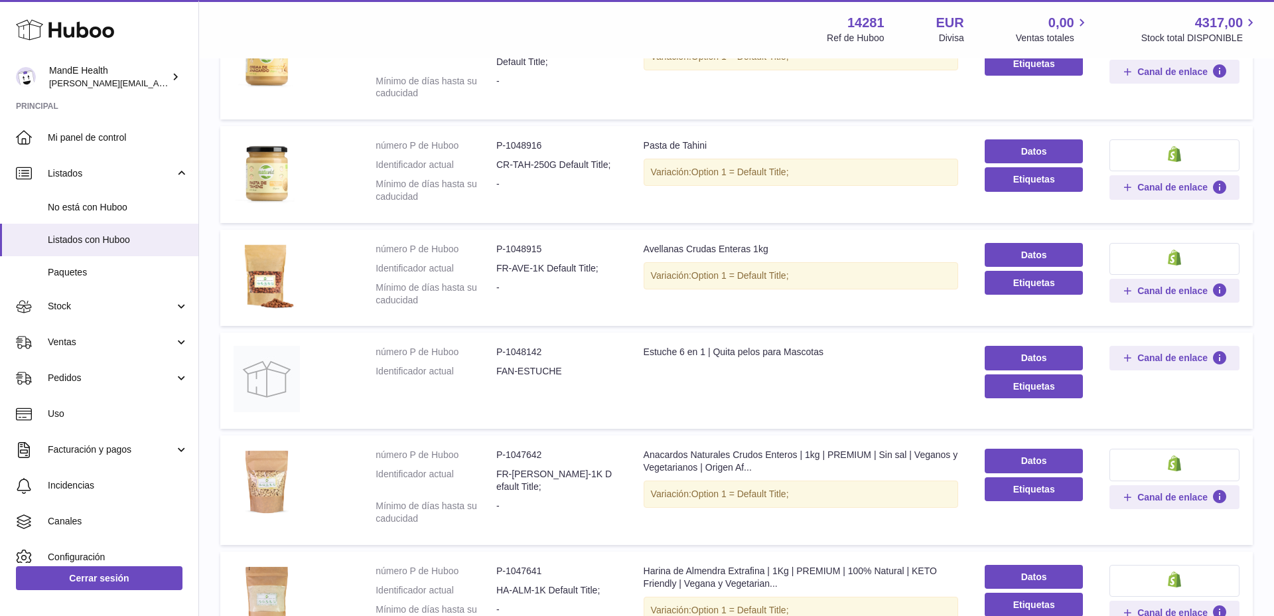
drag, startPoint x: 496, startPoint y: 257, endPoint x: 544, endPoint y: 255, distance: 48.4
click at [544, 262] on dd "FR-AVE-1K Default Title;" at bounding box center [556, 268] width 121 height 13
copy dd "FR-AVE-1K"
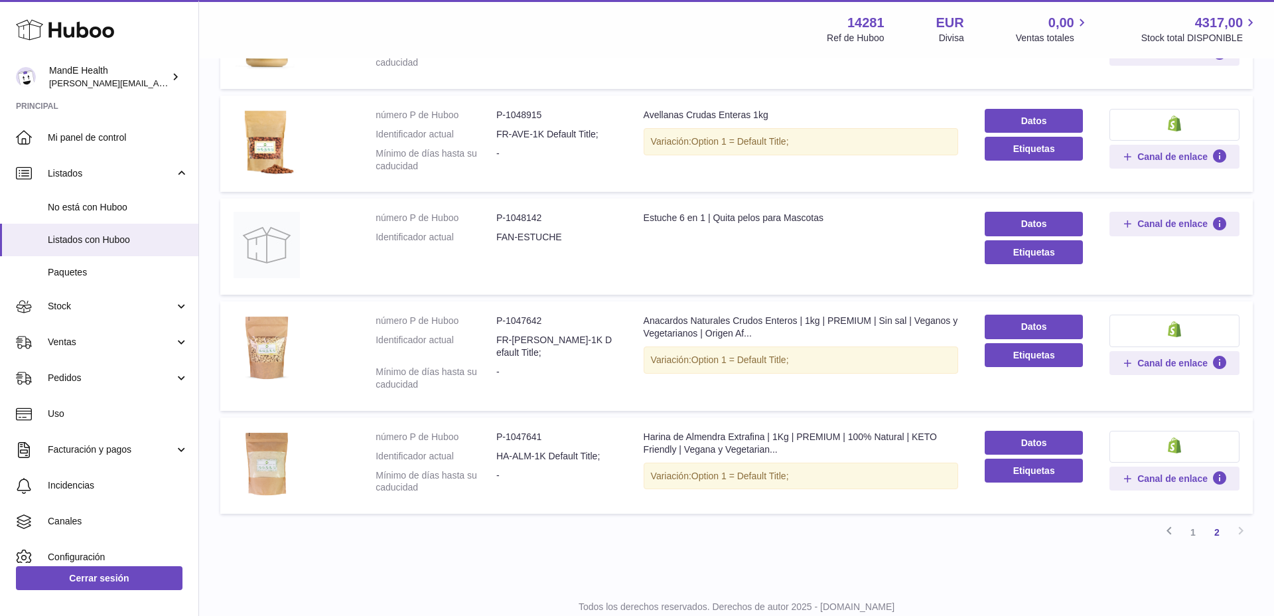
scroll to position [699, 0]
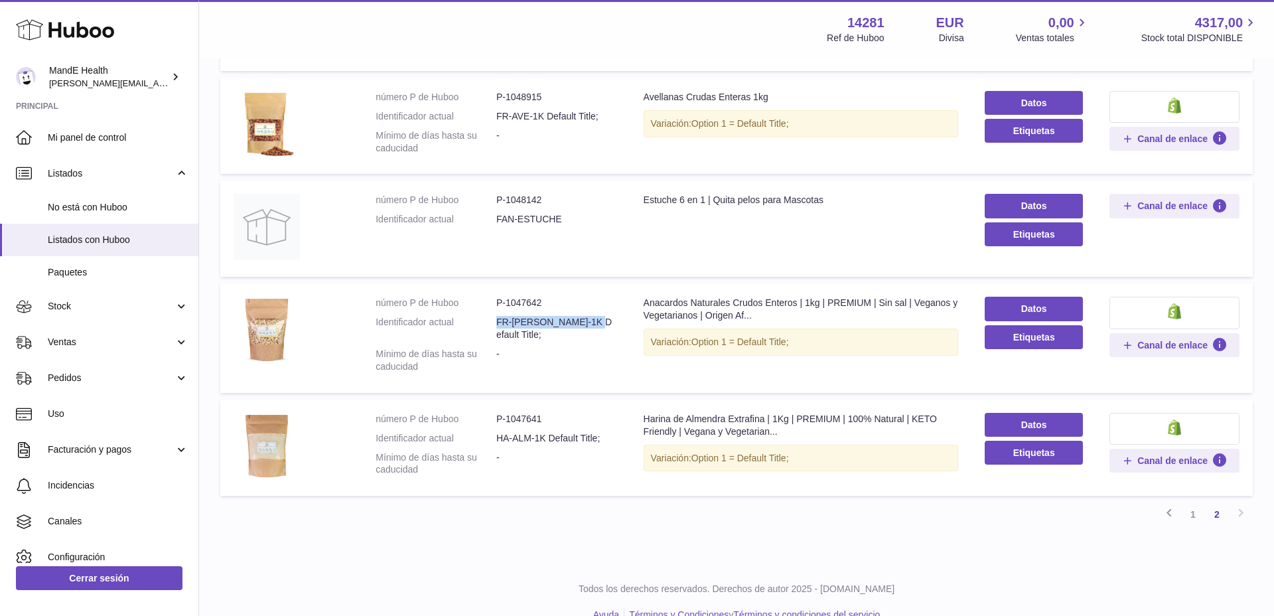
drag, startPoint x: 495, startPoint y: 308, endPoint x: 545, endPoint y: 307, distance: 49.8
click at [545, 307] on dl "número P de Huboo P-1047642 Identificador actual FR-[PERSON_NAME]-1K Default Ti…" at bounding box center [495, 338] width 241 height 82
copy dl "FR-[PERSON_NAME]-1K"
drag, startPoint x: 533, startPoint y: 324, endPoint x: 522, endPoint y: 315, distance: 14.2
click at [533, 348] on dd "-" at bounding box center [556, 360] width 121 height 25
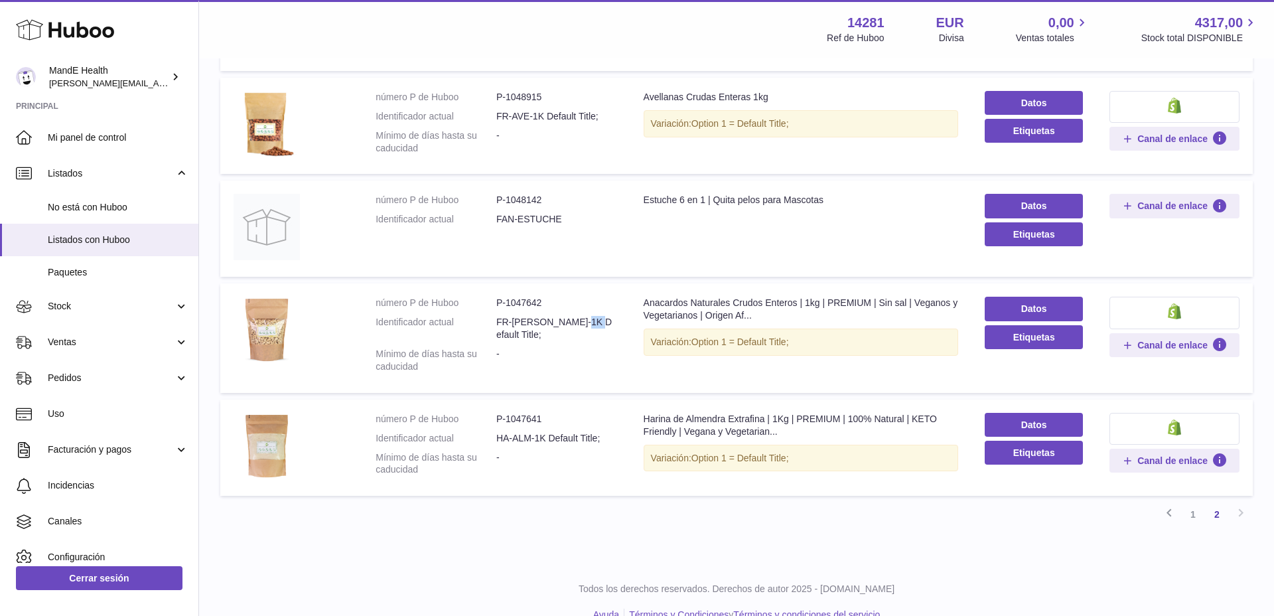
drag, startPoint x: 496, startPoint y: 311, endPoint x: 545, endPoint y: 309, distance: 49.1
click at [545, 316] on dd "FR-[PERSON_NAME]-1K Default Title;" at bounding box center [556, 328] width 121 height 25
copy dd "FR-[PERSON_NAME]-1K"
